Goal: Ask a question

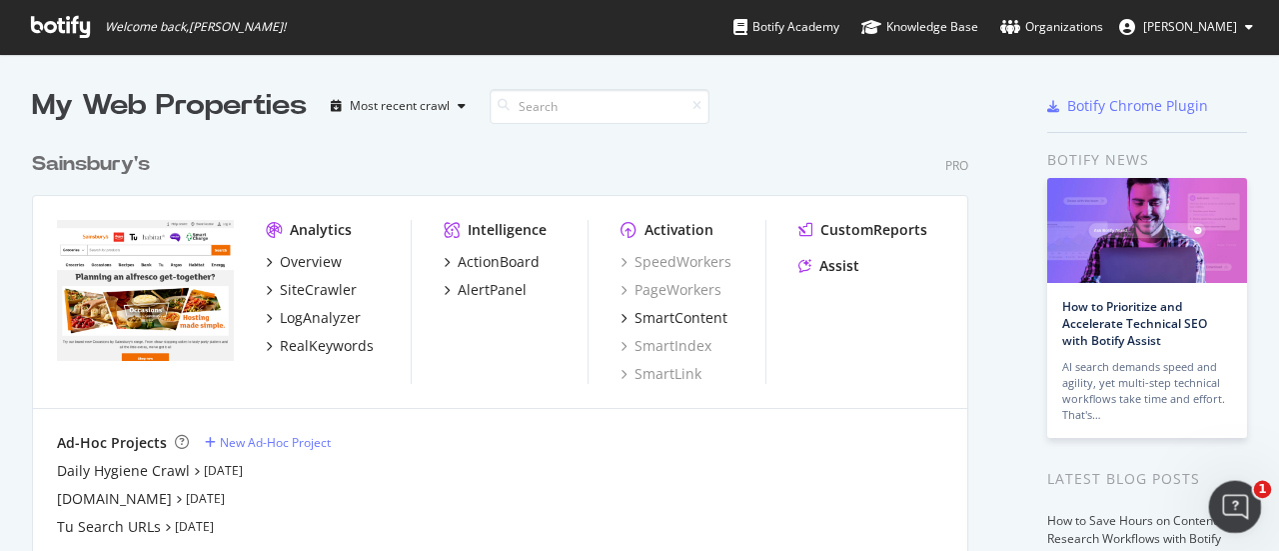
click at [1236, 515] on icon "Open Intercom Messenger" at bounding box center [1232, 504] width 33 height 33
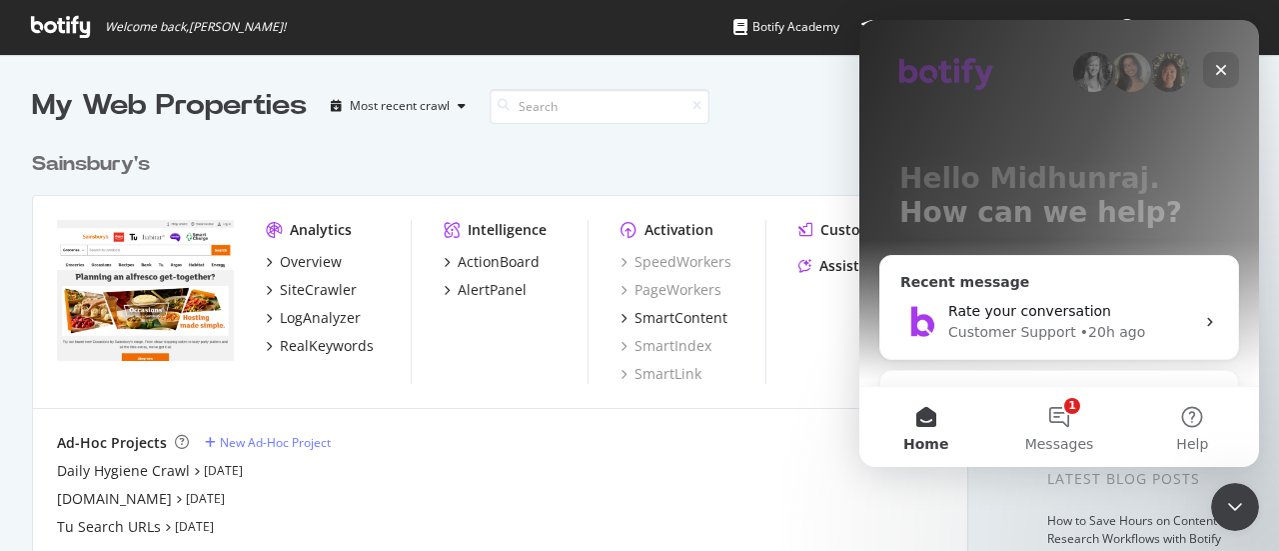
scroll to position [222, 0]
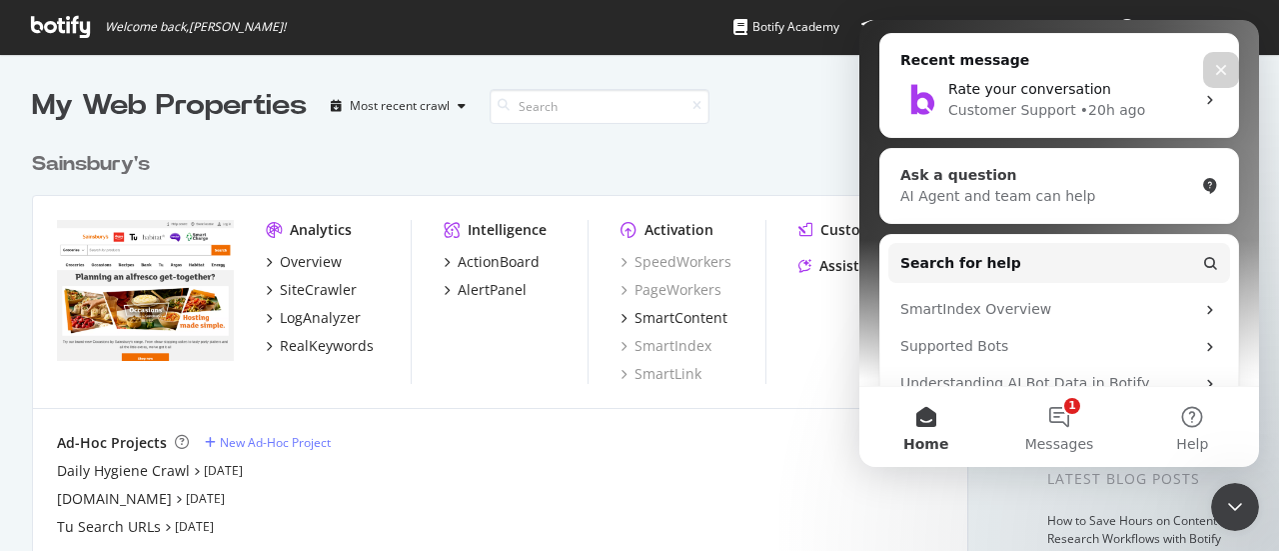
click at [1004, 193] on div "AI Agent and team can help" at bounding box center [1047, 196] width 294 height 21
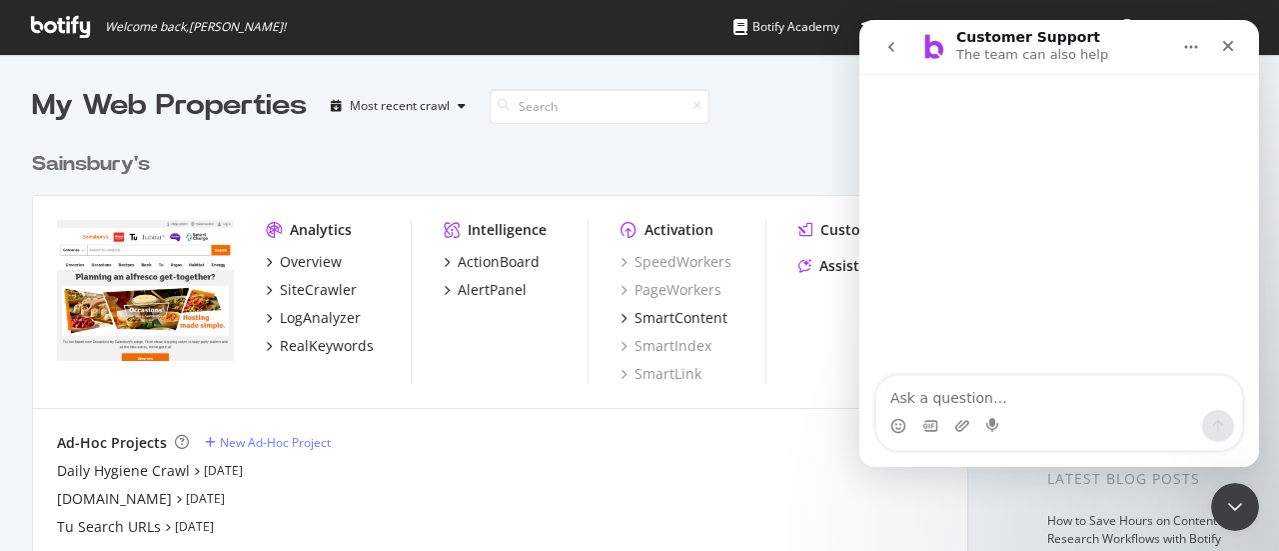
click at [968, 394] on textarea "Ask a question…" at bounding box center [1059, 393] width 366 height 34
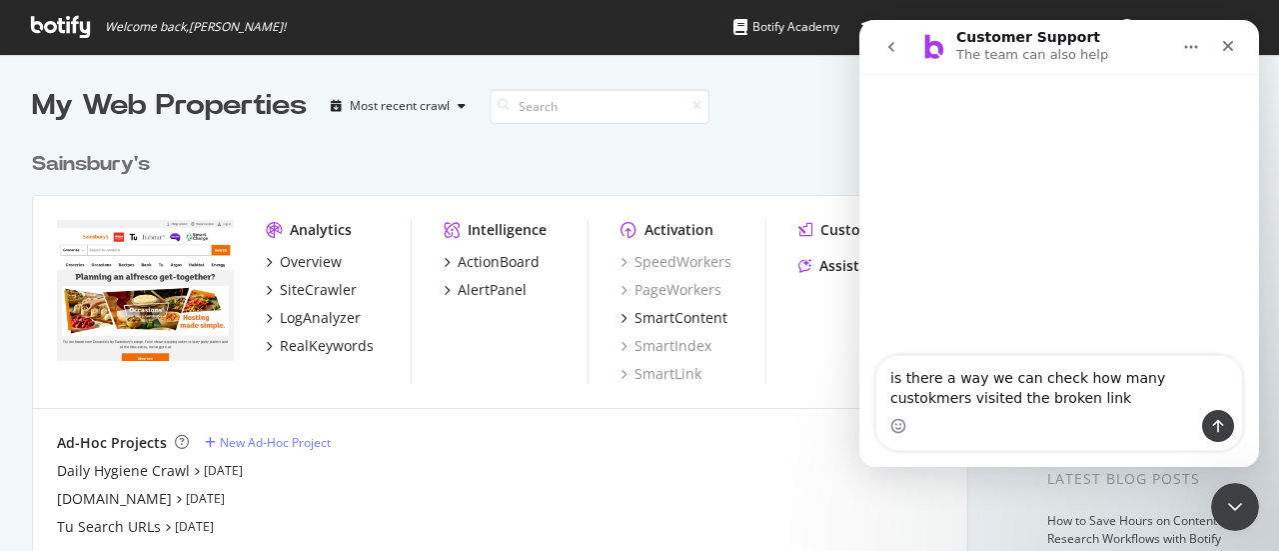
click at [1172, 379] on textarea "is there a way we can check how many custokmers visited the broken link" at bounding box center [1059, 383] width 366 height 54
type textarea "is there a way we can check how many customers visited the broken link"
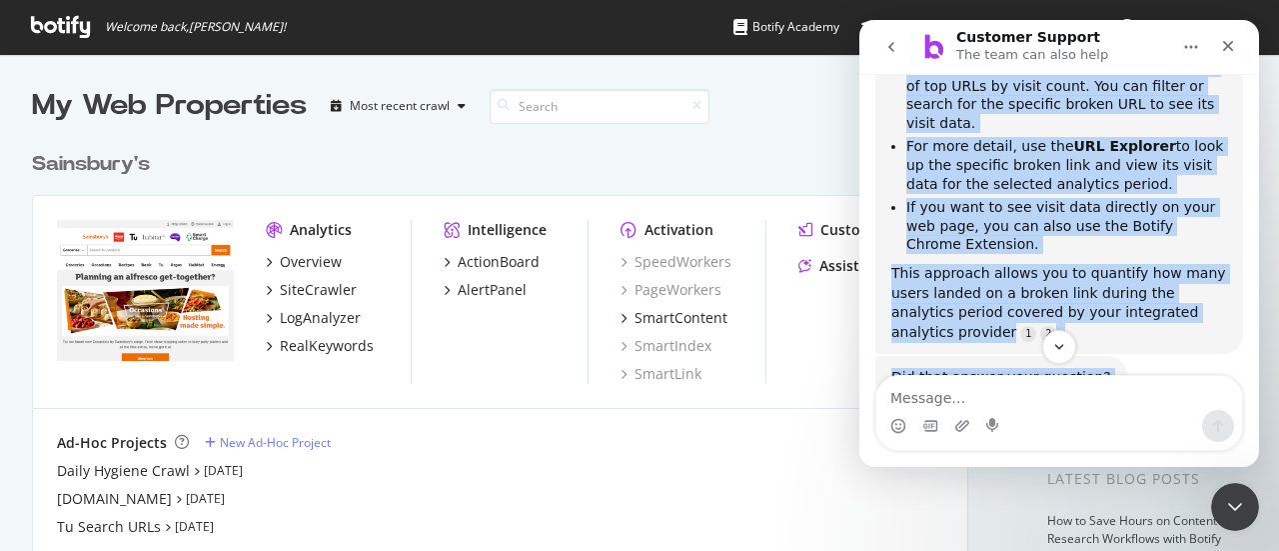
scroll to position [509, 0]
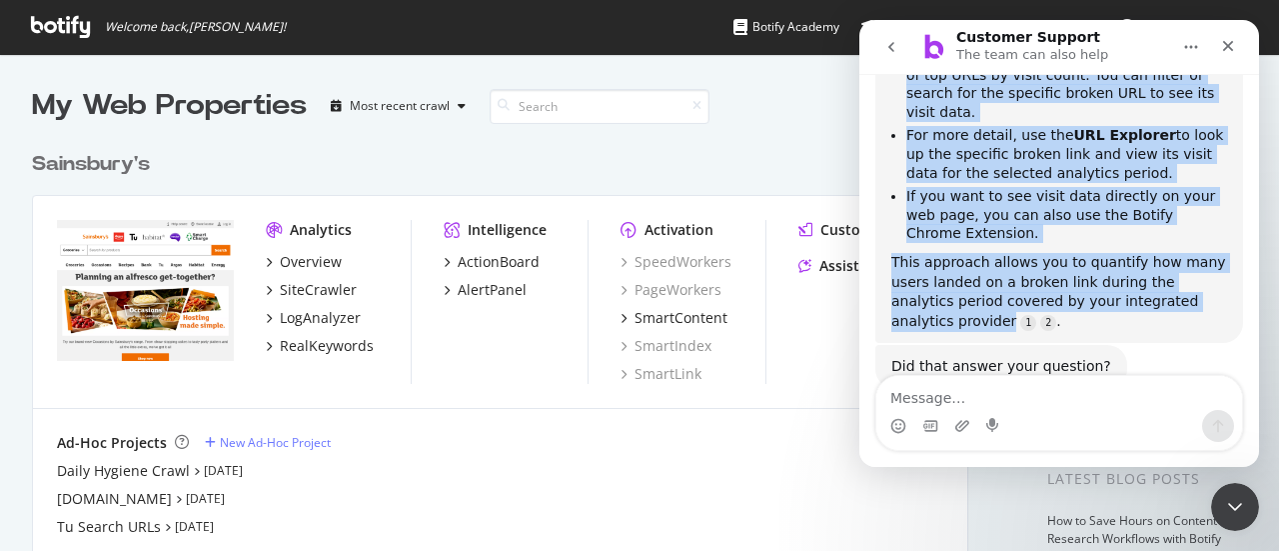
drag, startPoint x: 893, startPoint y: 109, endPoint x: 1222, endPoint y: 244, distance: 355.4
click at [1222, 244] on div "Yes, you can check how many customers visited a broken link by using the Visits…" at bounding box center [1059, 105] width 368 height 475
copy div "Yes, you can check how many customers visited a broken link by using the Visits…"
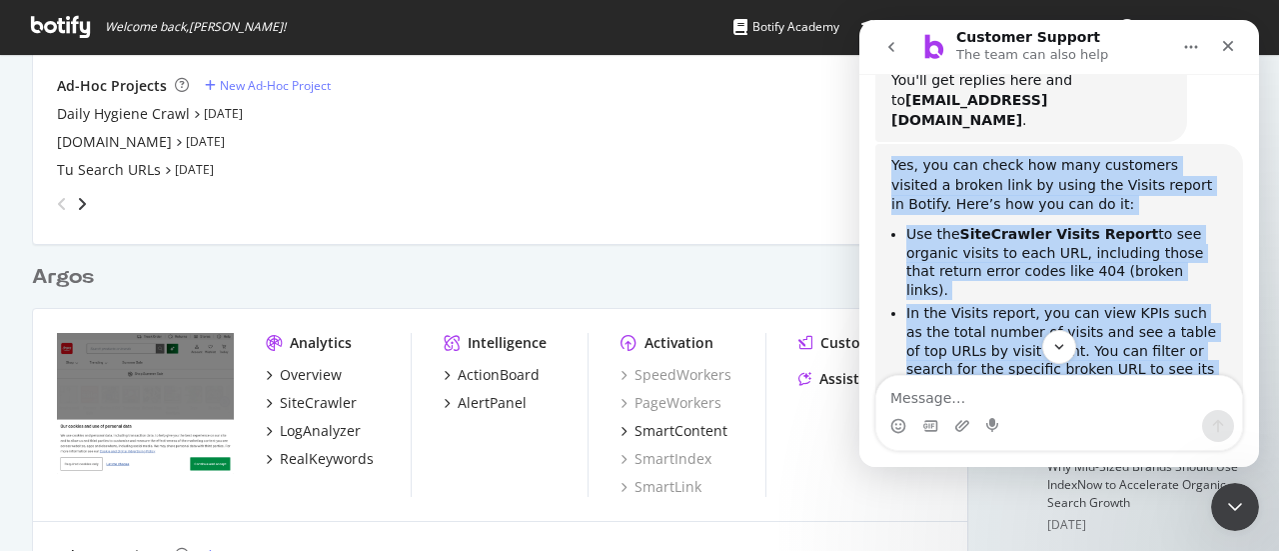
scroll to position [385, 0]
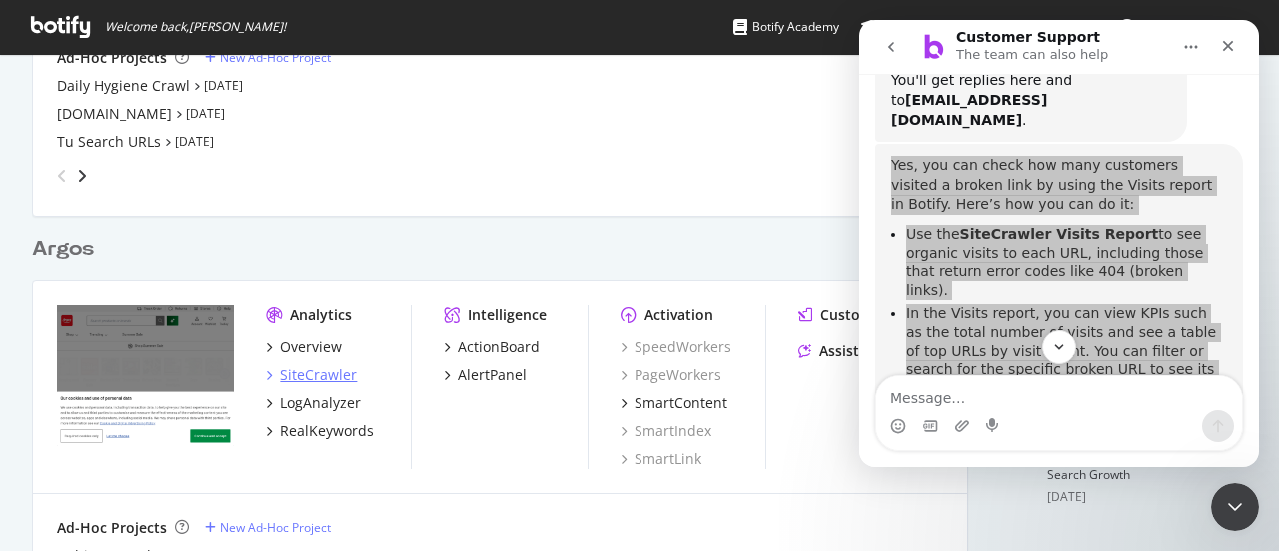
click at [323, 375] on div "SiteCrawler" at bounding box center [318, 375] width 77 height 20
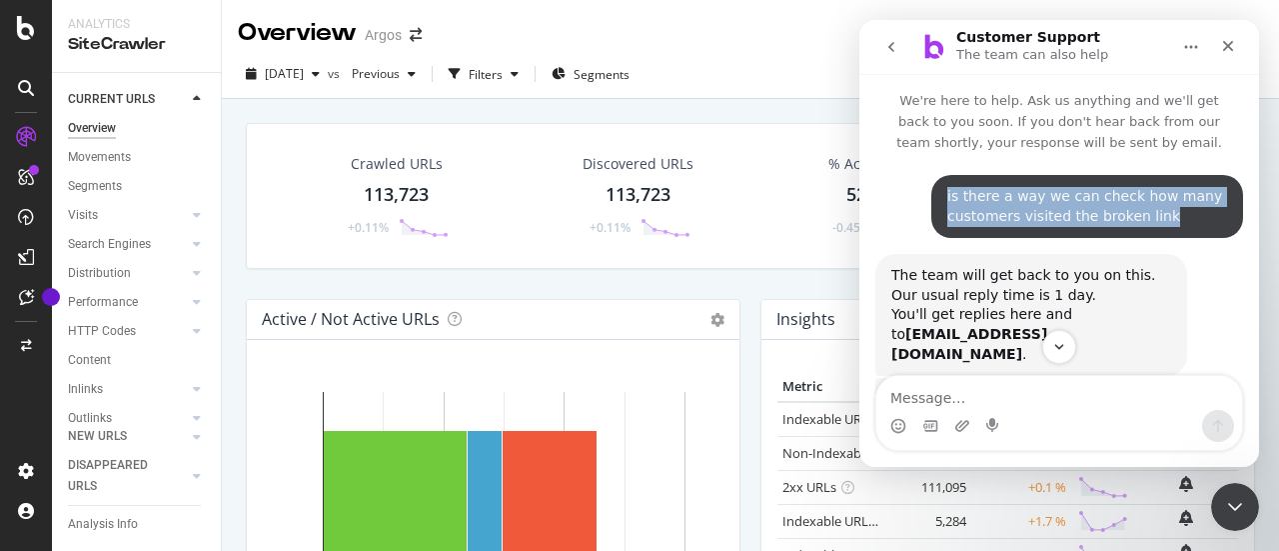
drag, startPoint x: 1153, startPoint y: 215, endPoint x: 936, endPoint y: 198, distance: 217.5
click at [936, 198] on div "is there a way we can check how many customers visited the broken link Midhunra…" at bounding box center [1087, 206] width 312 height 63
copy div "is there a way we can check how many customers visited the broken link"
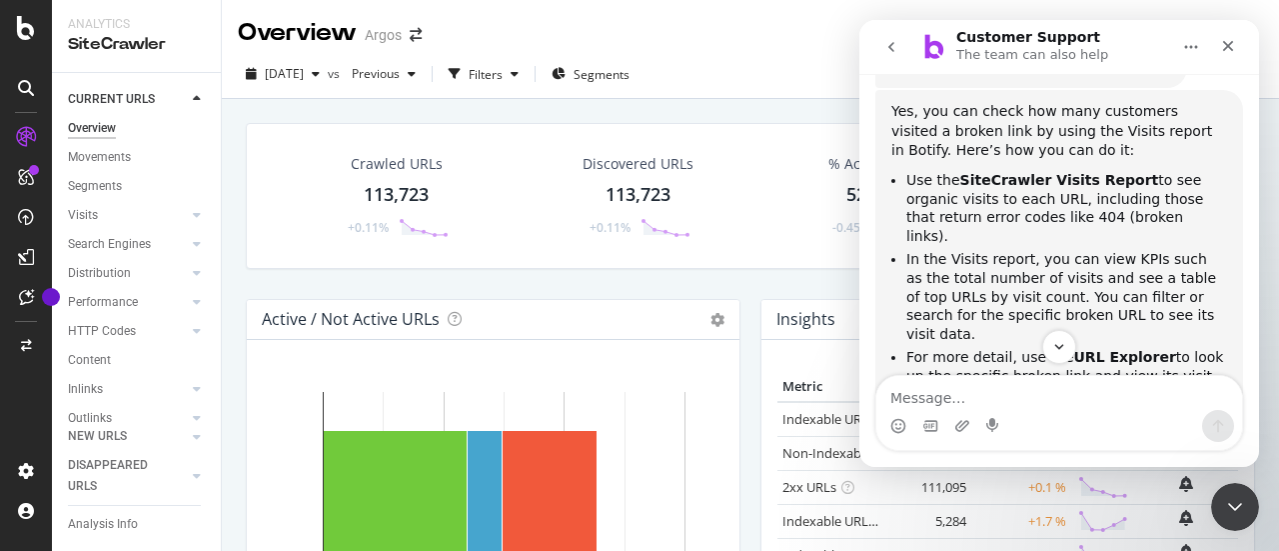
scroll to position [343, 0]
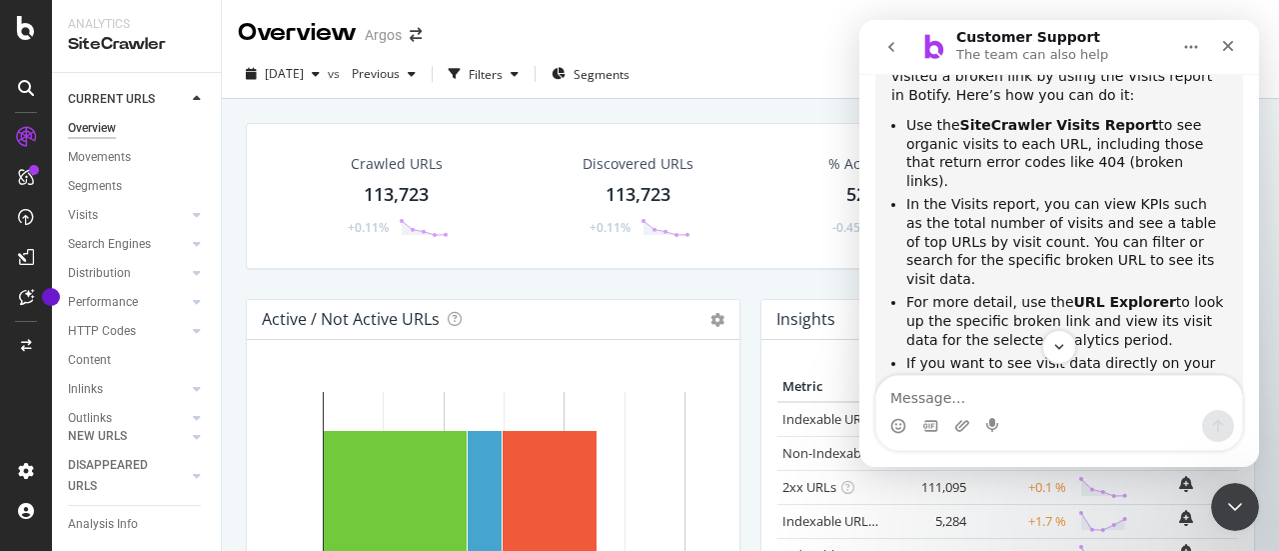
click at [1103, 30] on div "Customer Support The team can also help" at bounding box center [1043, 47] width 254 height 35
